Goal: Transaction & Acquisition: Download file/media

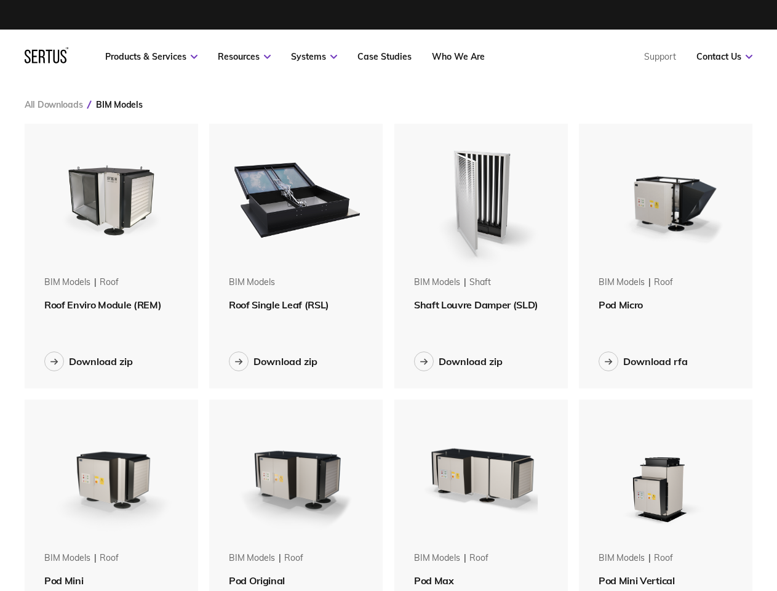
click at [244, 57] on link "Resources" at bounding box center [244, 56] width 53 height 11
click at [314, 57] on link "Systems" at bounding box center [314, 56] width 46 height 11
click at [724, 57] on link "Contact Us" at bounding box center [725, 56] width 56 height 11
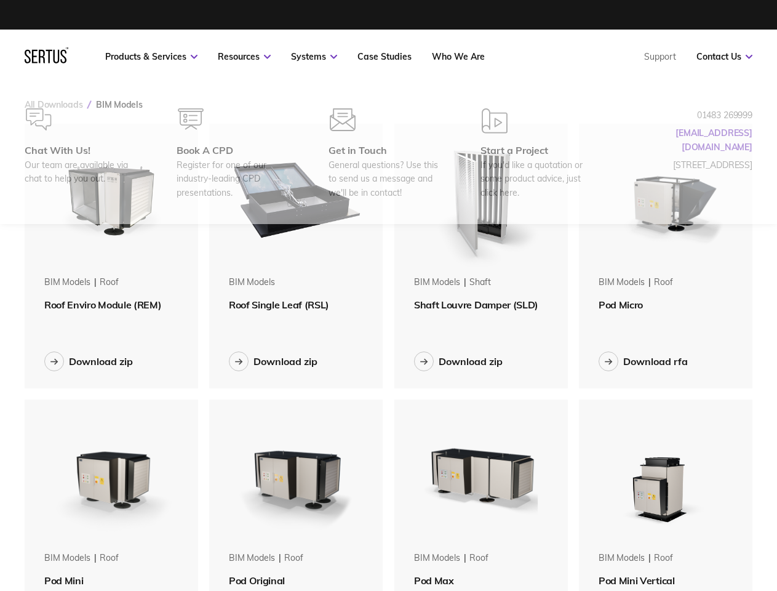
click at [119, 105] on div "BIM Models" at bounding box center [119, 104] width 46 height 11
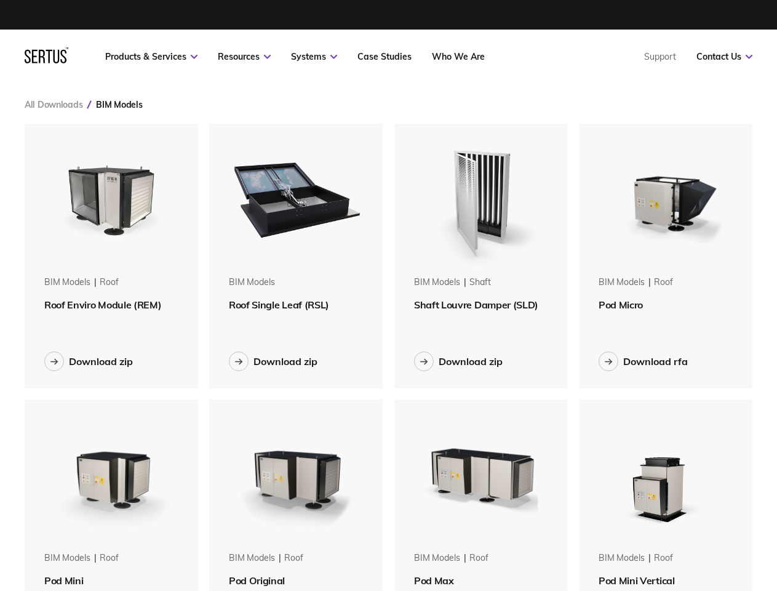
click at [111, 198] on img at bounding box center [112, 198] width 148 height 148
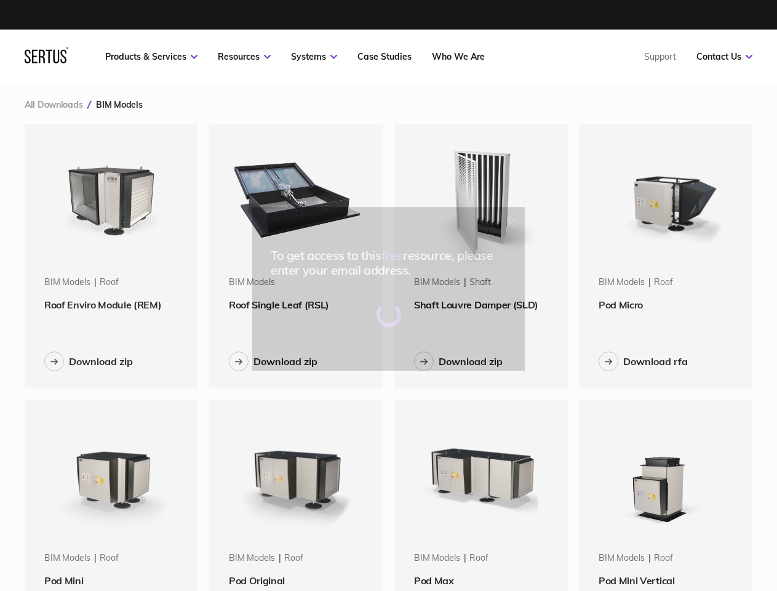
click at [111, 305] on div "To get access to this free resource, please enter your email address." at bounding box center [388, 295] width 777 height 591
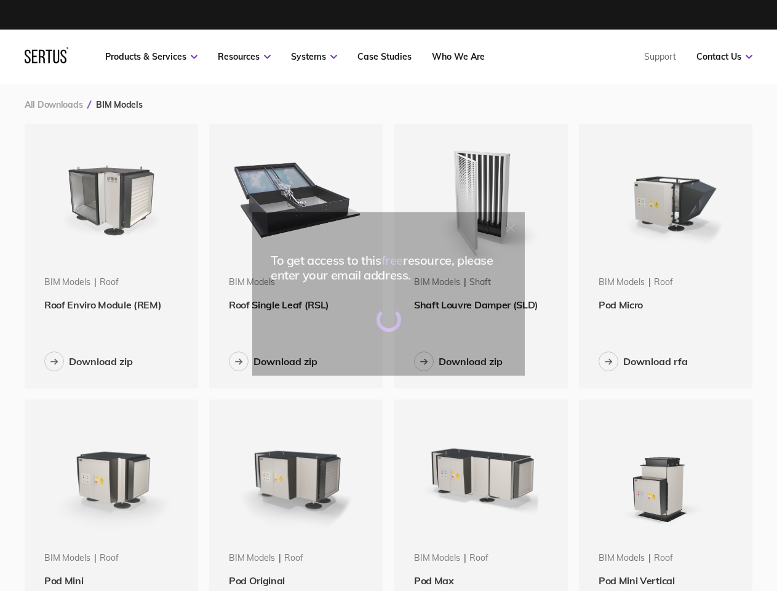
click at [89, 361] on div "Download zip" at bounding box center [101, 361] width 64 height 12
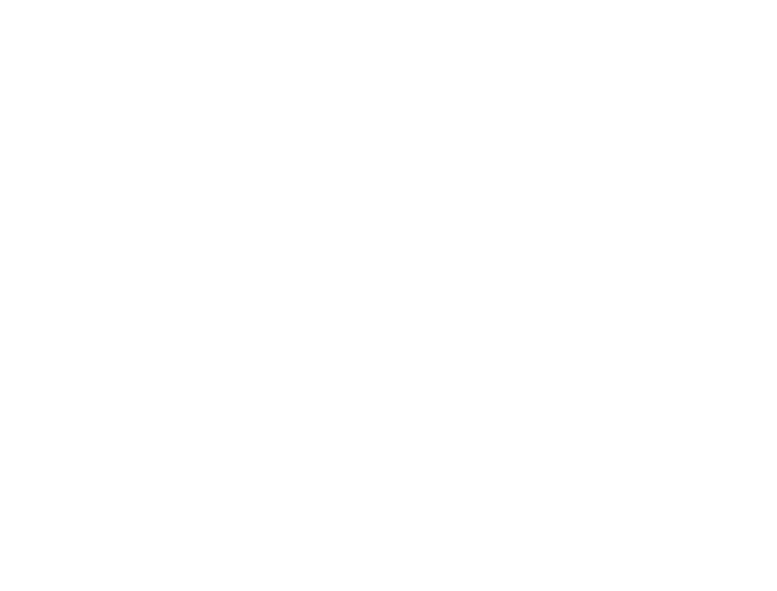
click at [296, 5] on html at bounding box center [388, 2] width 777 height 5
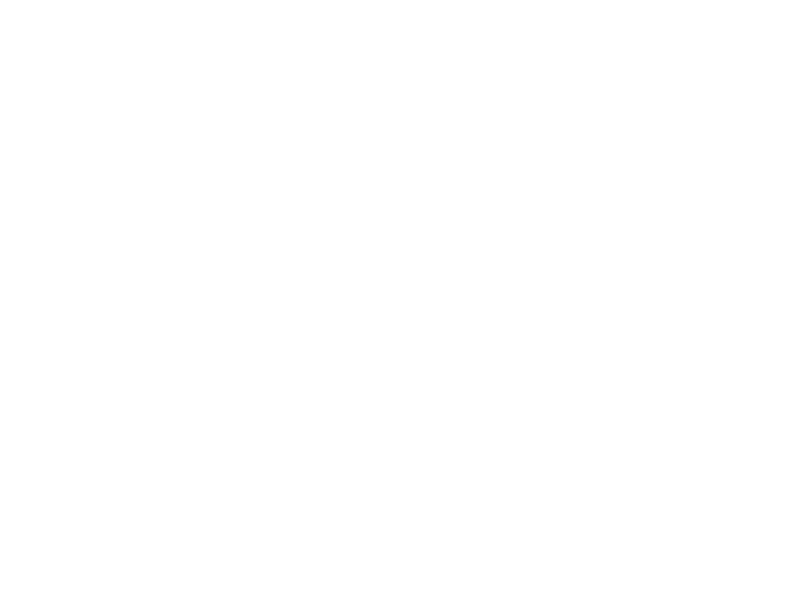
click at [296, 5] on html at bounding box center [394, 2] width 788 height 5
click at [273, 5] on html at bounding box center [394, 2] width 788 height 5
